Goal: Check status: Check status

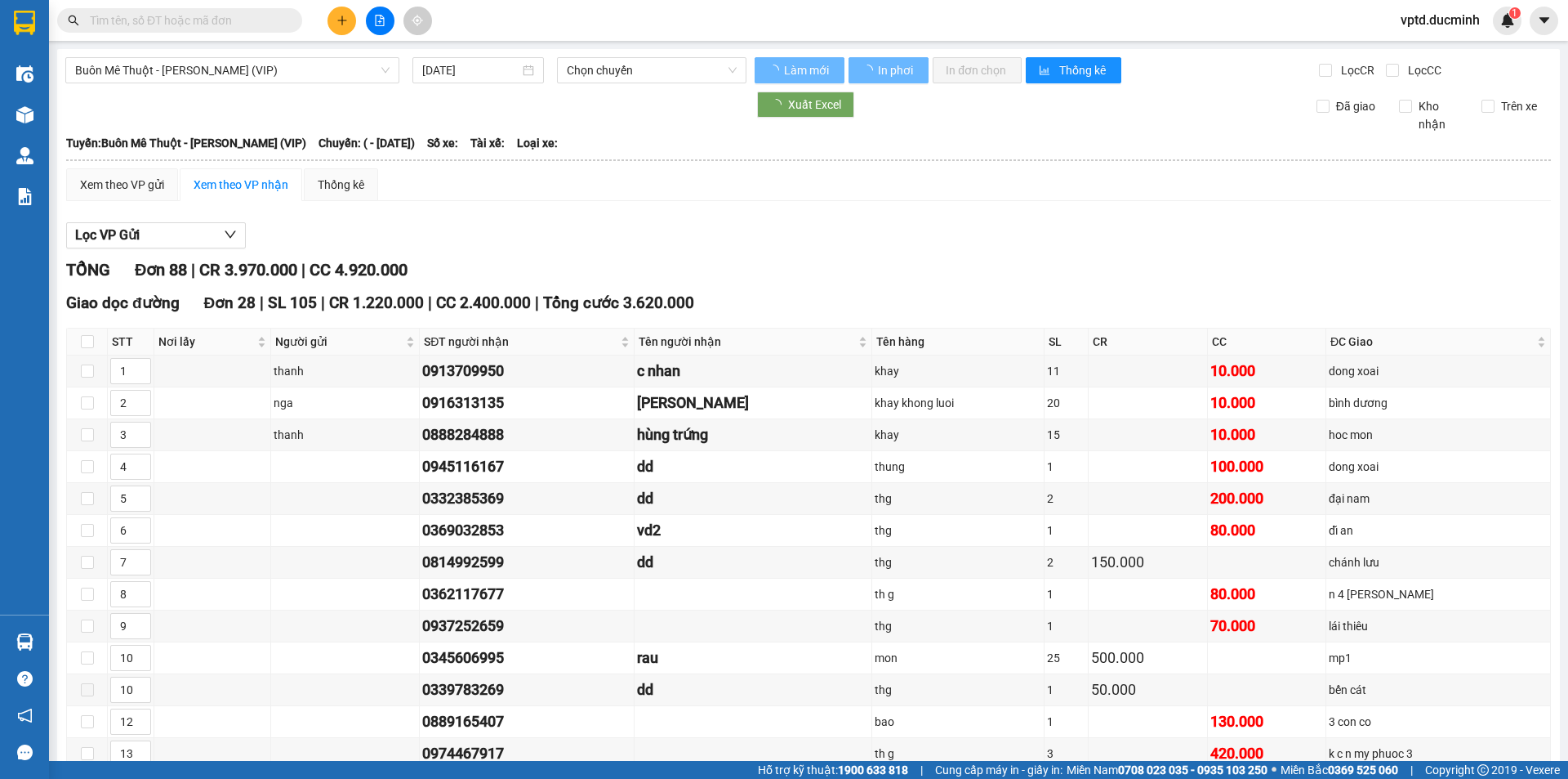
type input "[DATE]"
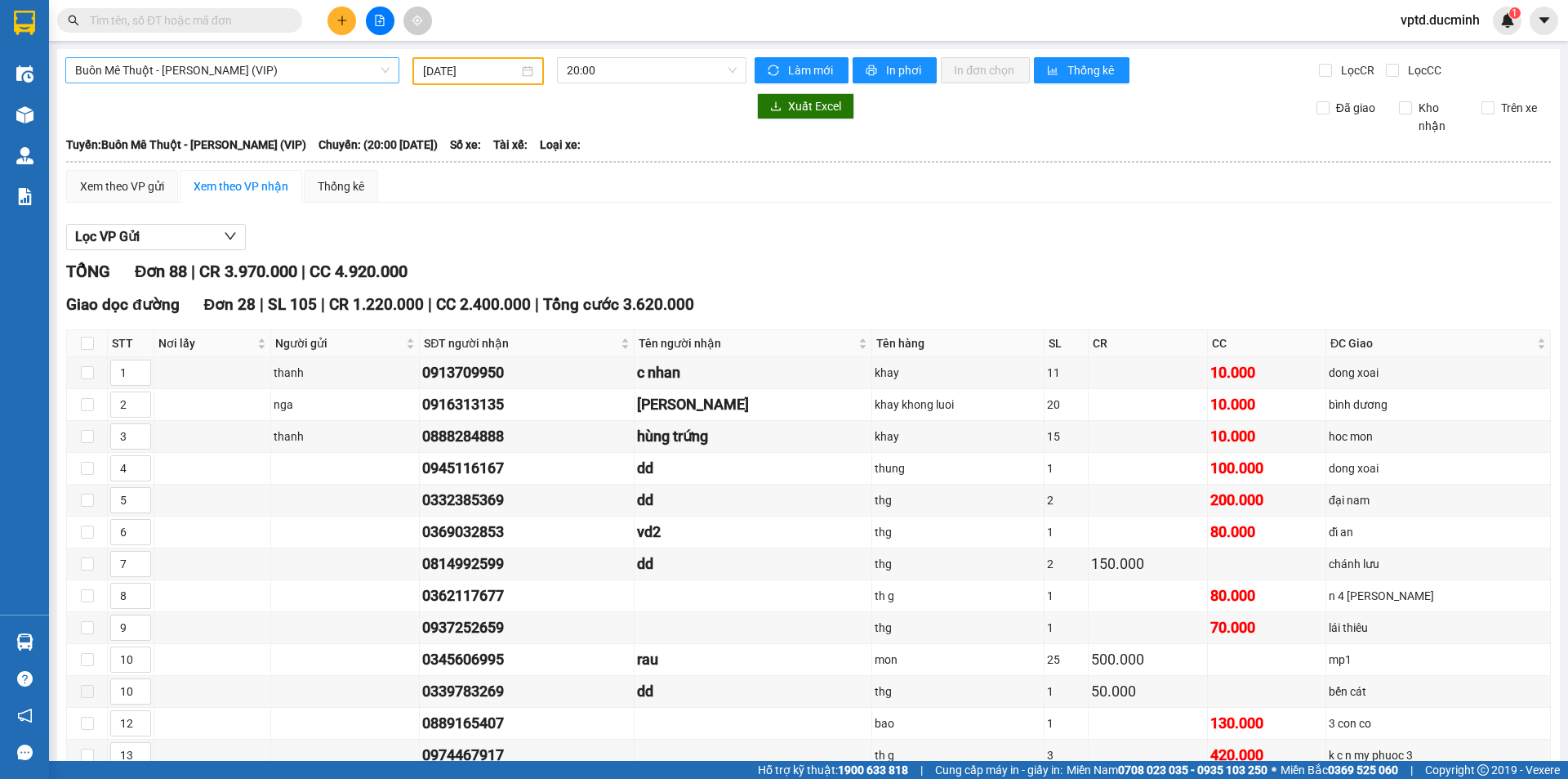
click at [378, 63] on span "Buôn Mê Thuột - [PERSON_NAME] (VIP)" at bounding box center [232, 70] width 314 height 24
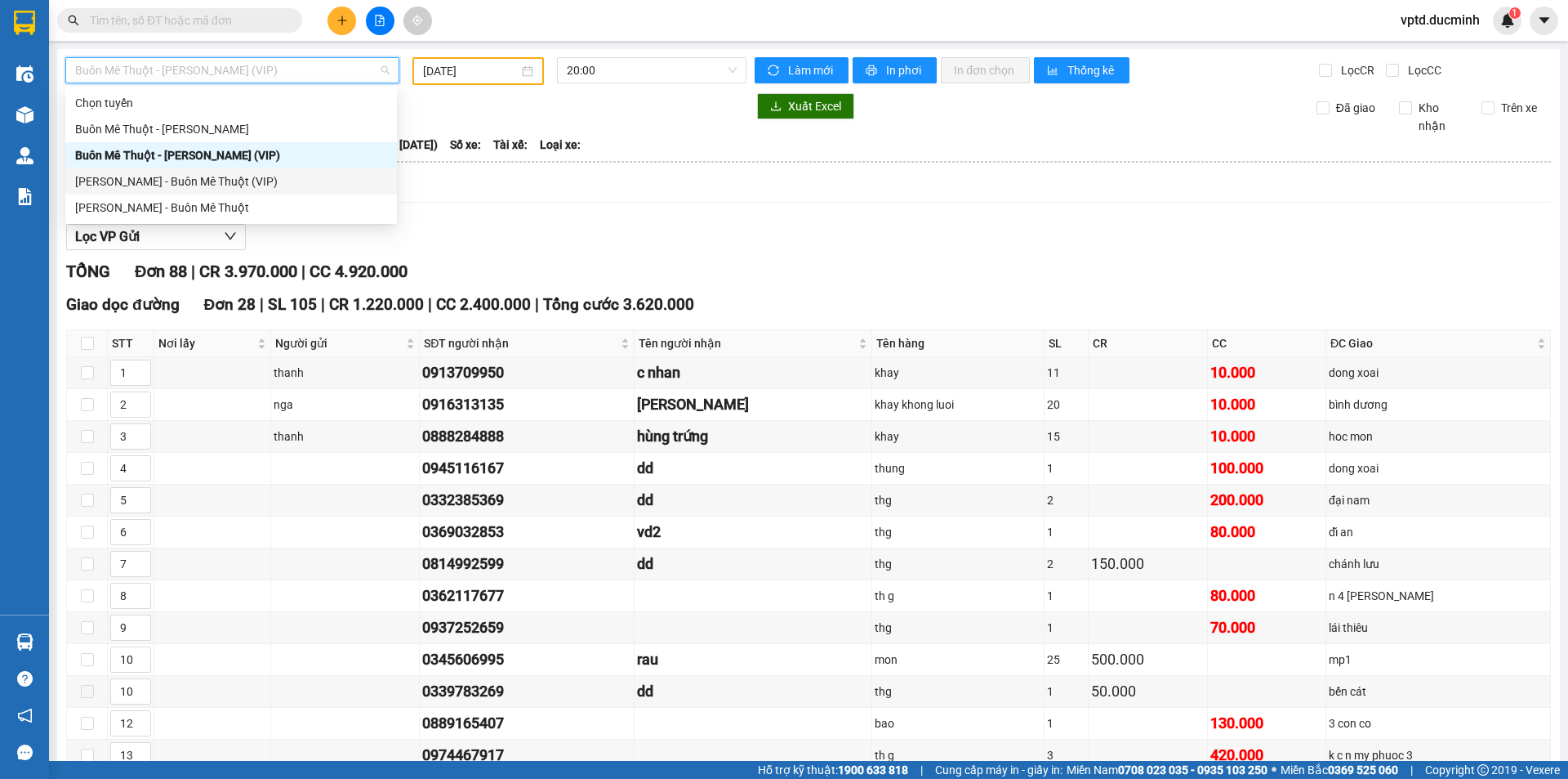
click at [243, 170] on div "[PERSON_NAME] - Buôn Mê Thuột (VIP)" at bounding box center [231, 181] width 331 height 26
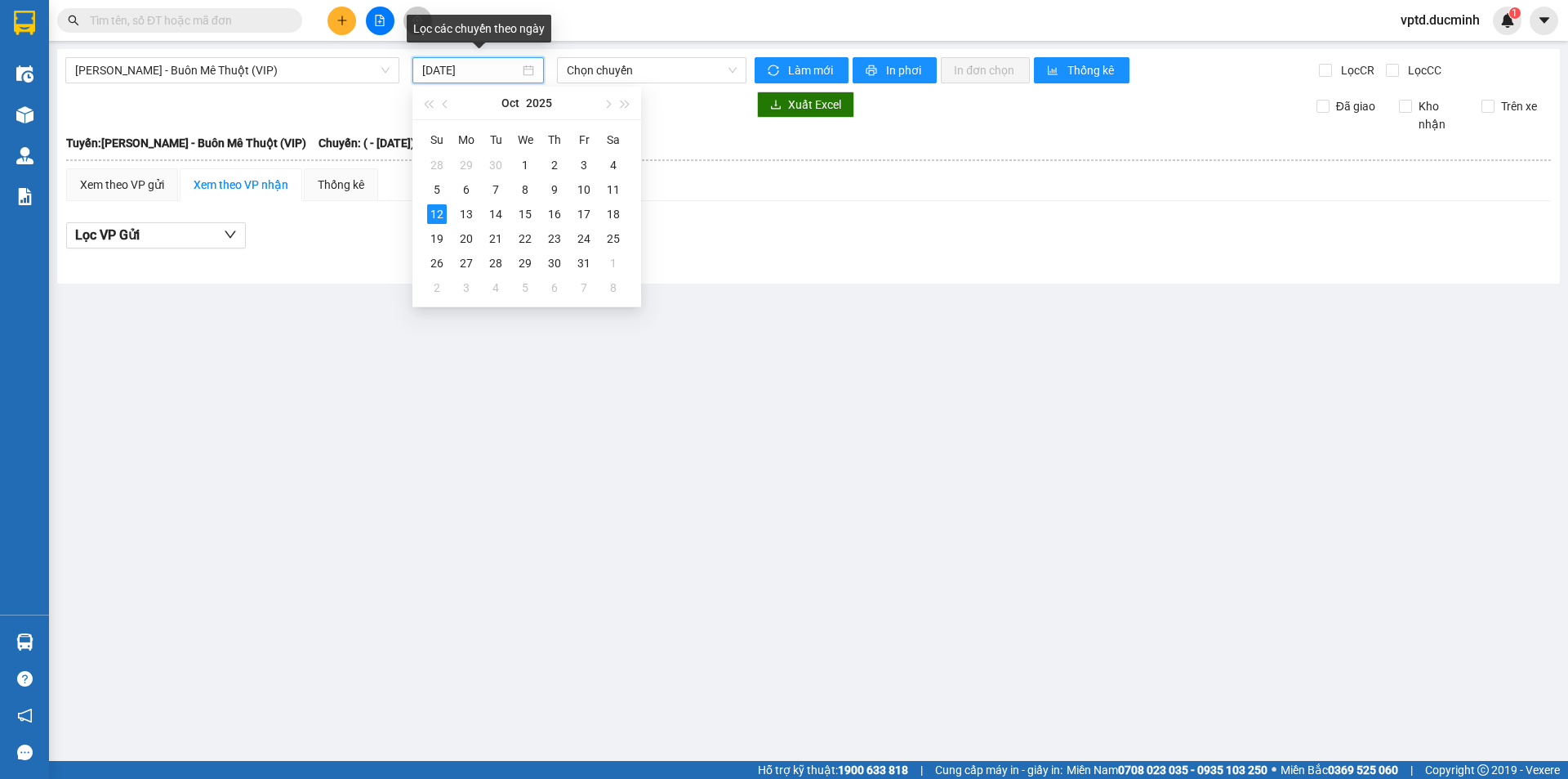
click at [470, 64] on input "[DATE]" at bounding box center [470, 71] width 97 height 18
click at [617, 188] on div "11" at bounding box center [614, 189] width 20 height 20
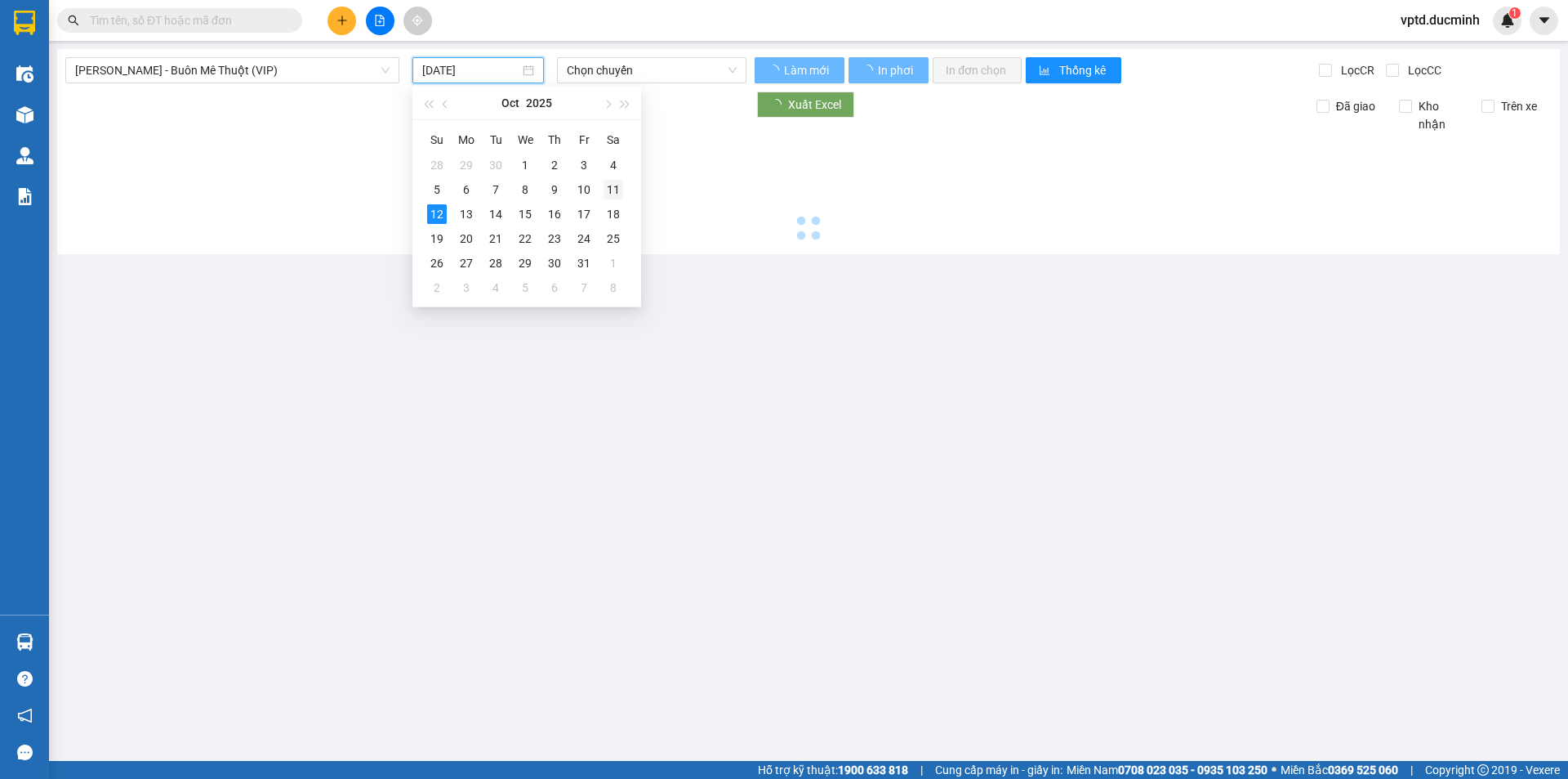
type input "[DATE]"
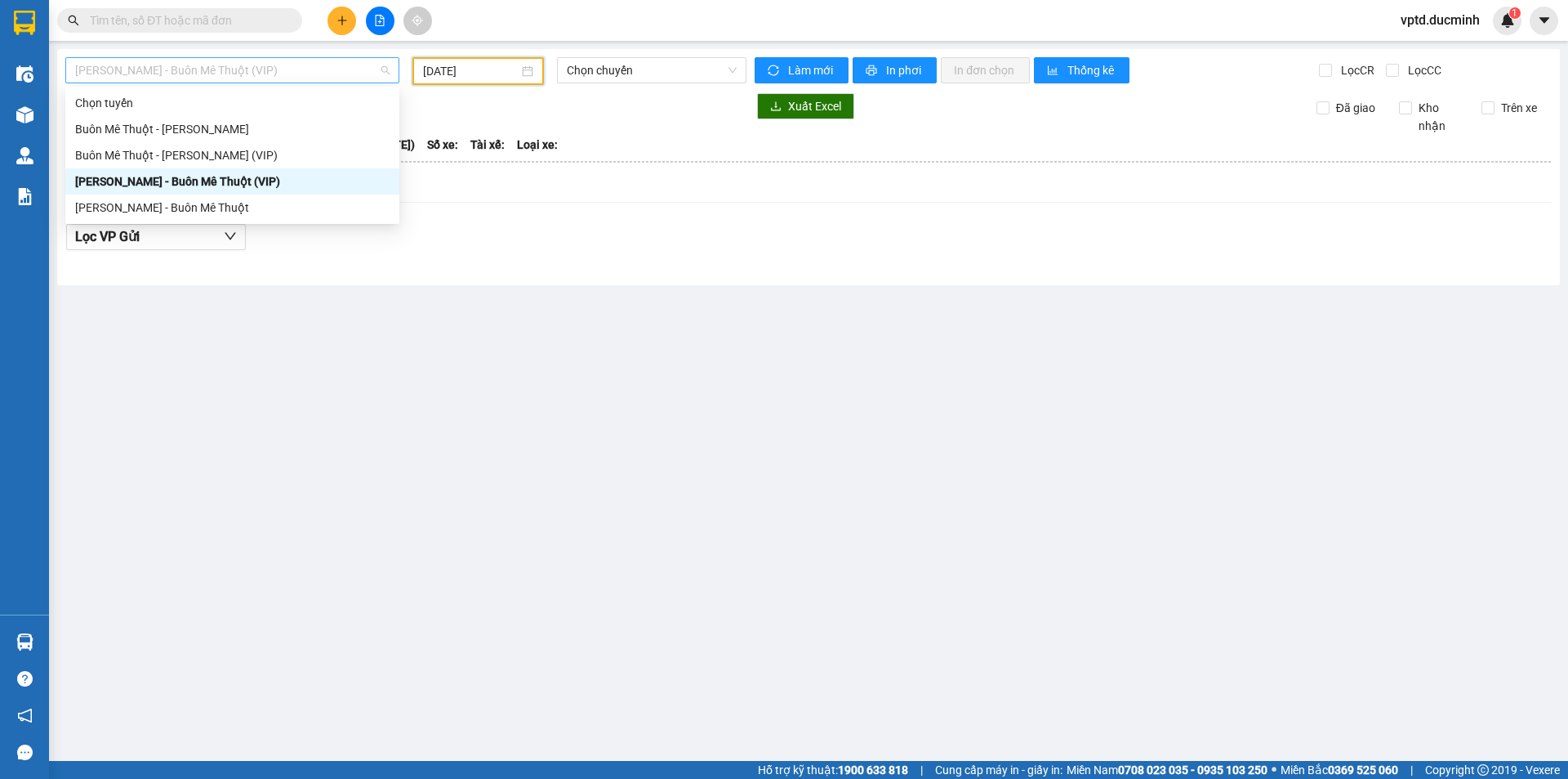
click at [299, 60] on span "[PERSON_NAME] - Buôn Mê Thuột (VIP)" at bounding box center [232, 70] width 314 height 24
click at [222, 154] on div "Buôn Mê Thuột - [PERSON_NAME] (VIP)" at bounding box center [232, 155] width 314 height 18
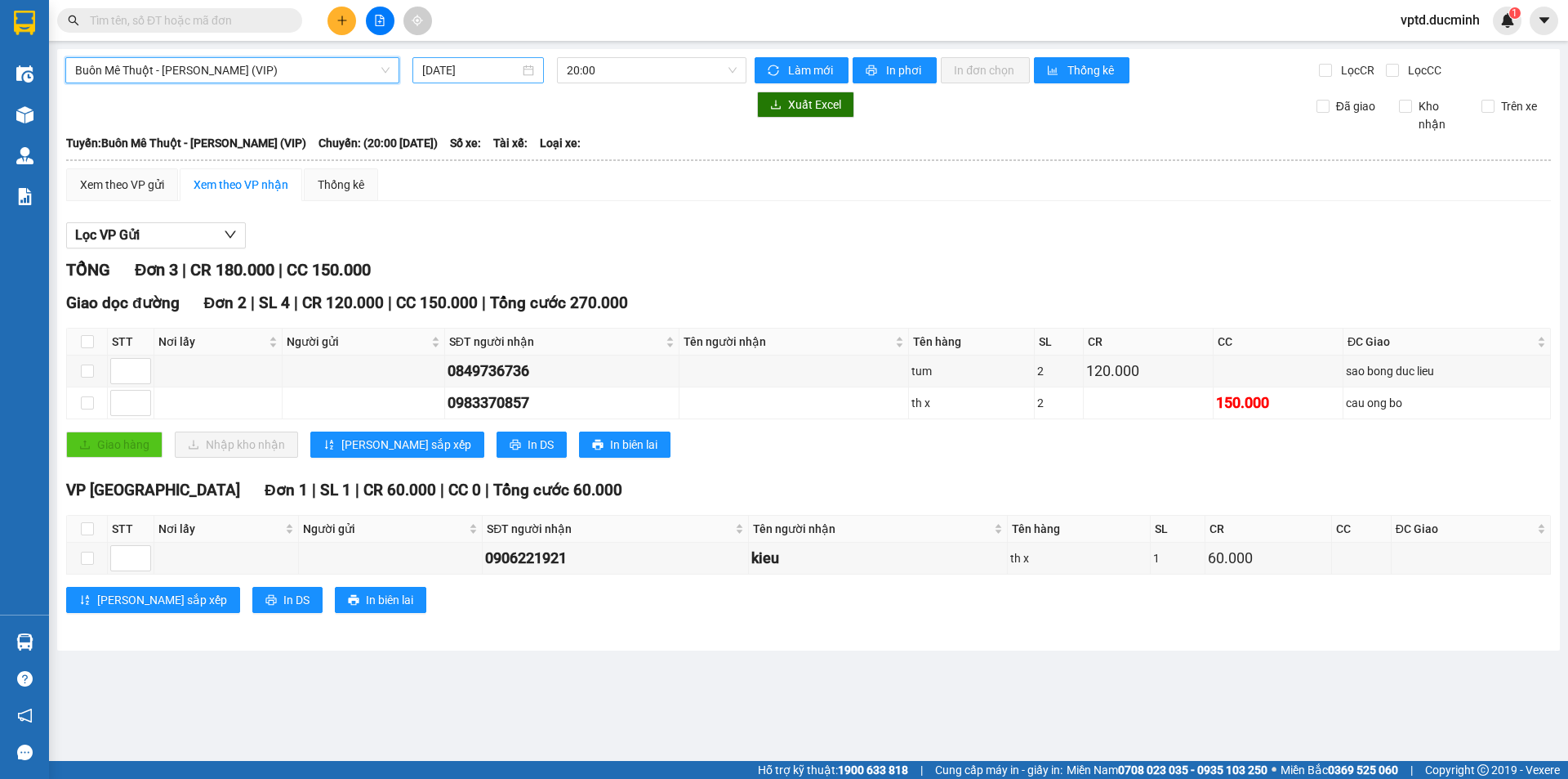
click at [472, 74] on input "[DATE]" at bounding box center [470, 71] width 97 height 18
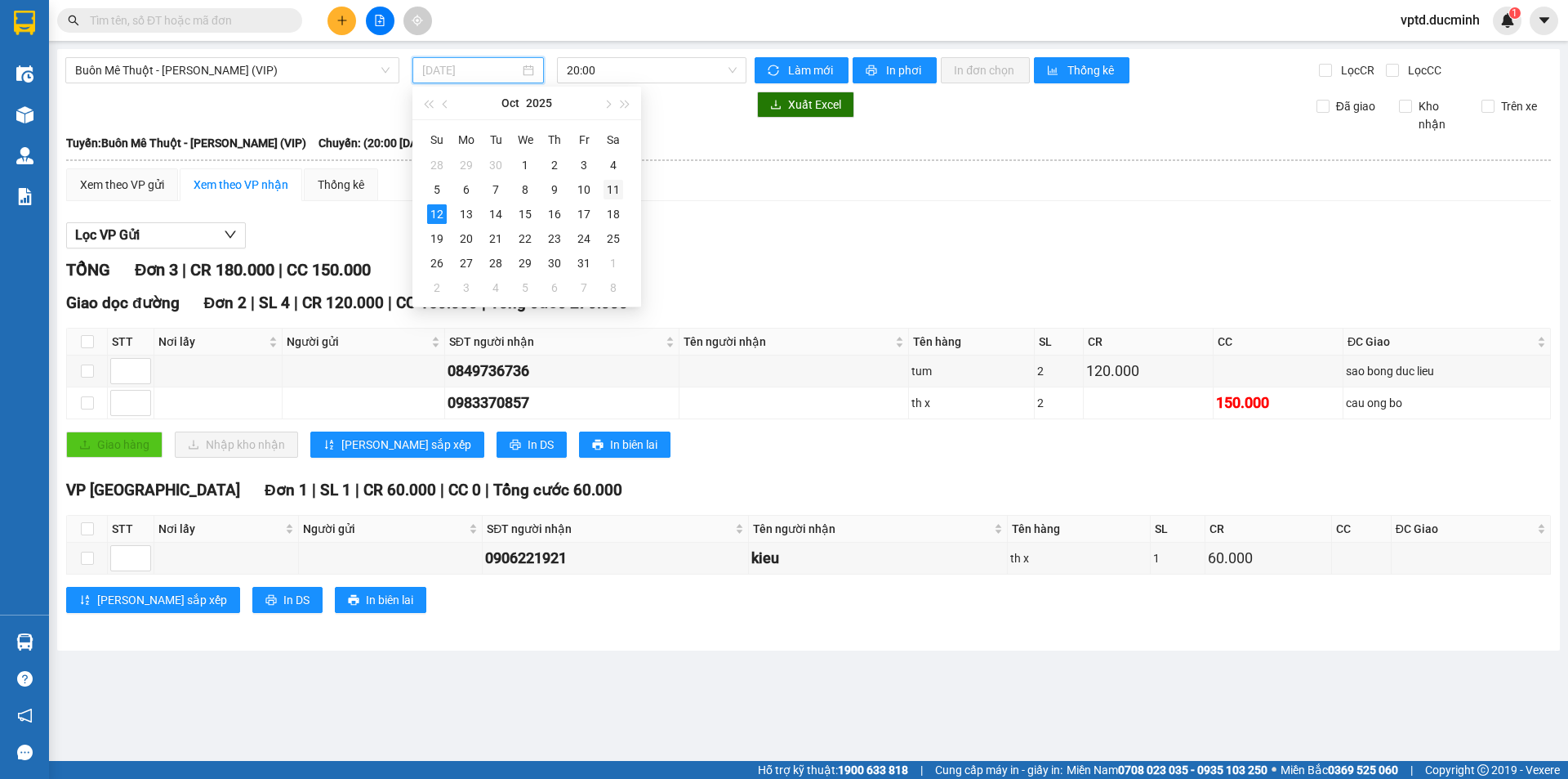
click at [609, 185] on div "11" at bounding box center [614, 189] width 20 height 20
type input "[DATE]"
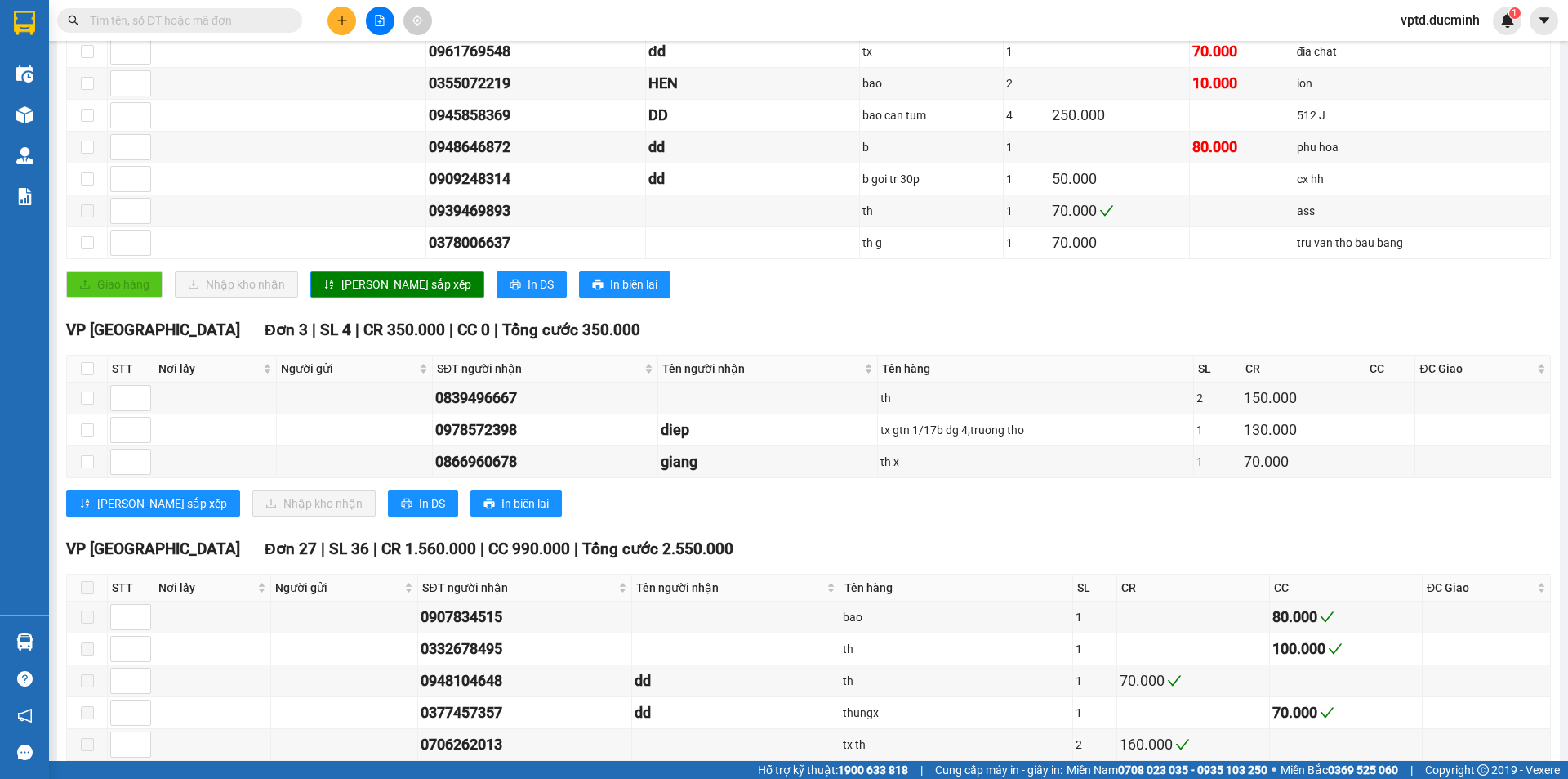
scroll to position [899, 0]
